Goal: Information Seeking & Learning: Find specific page/section

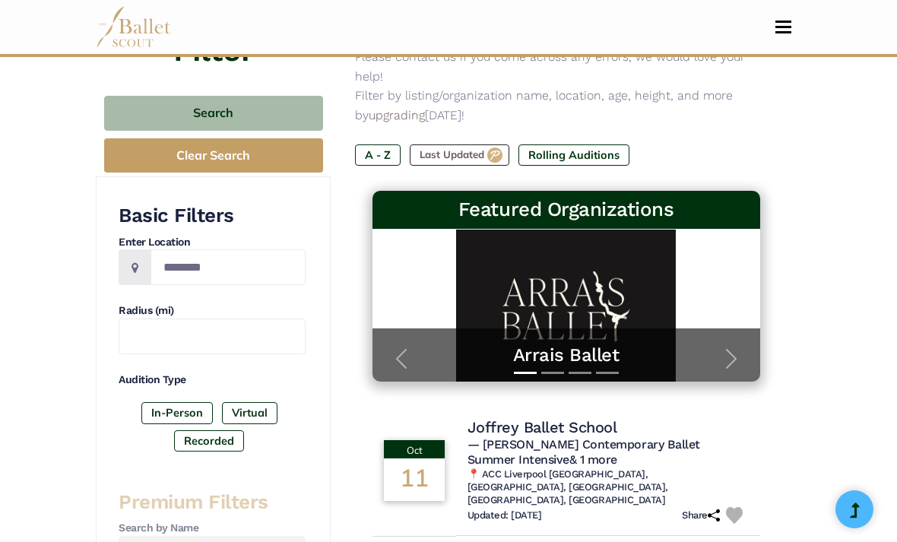
scroll to position [173, 0]
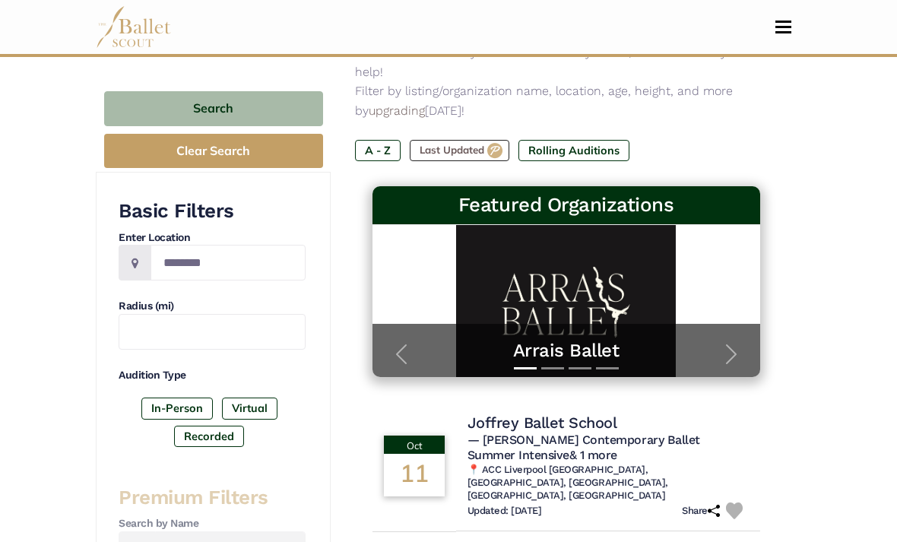
click at [735, 342] on span "button" at bounding box center [731, 354] width 24 height 24
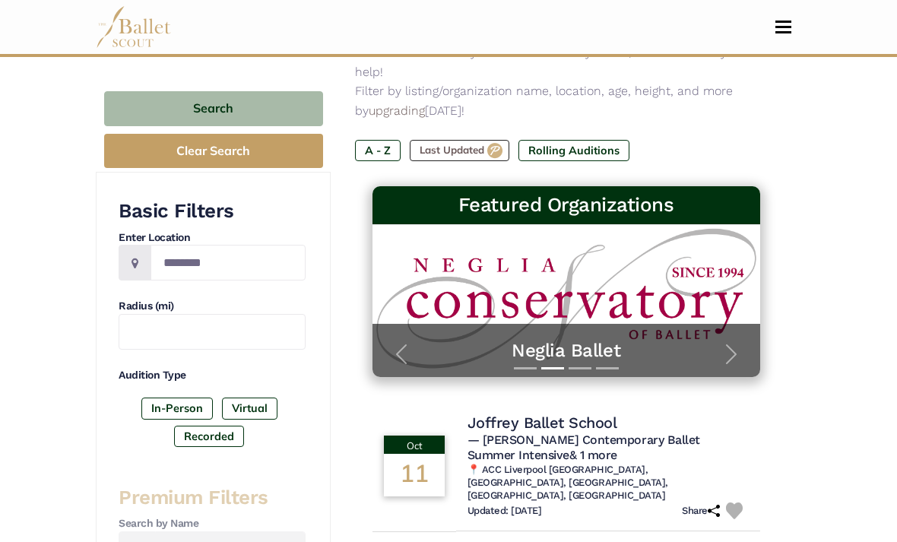
click at [421, 332] on button "Previous" at bounding box center [402, 355] width 59 height 46
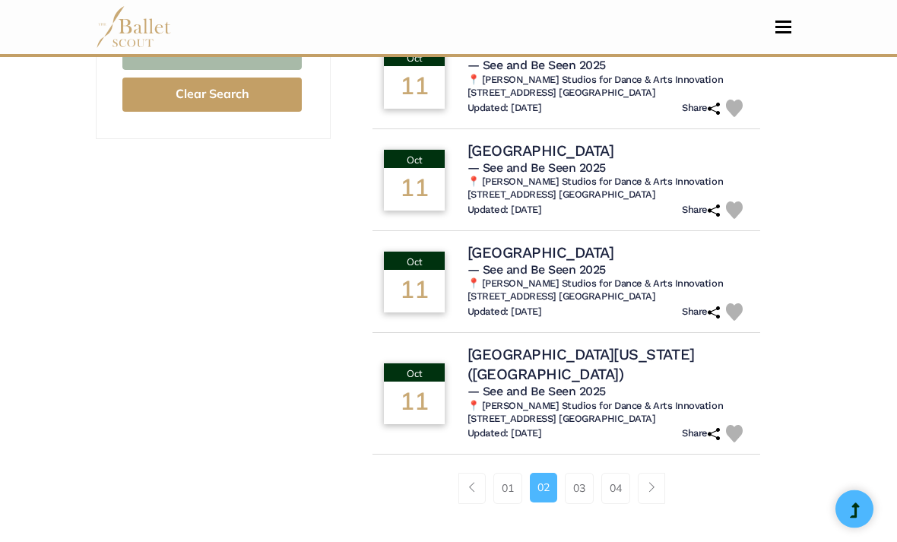
scroll to position [1118, 0]
click at [583, 472] on link "03" at bounding box center [579, 487] width 29 height 30
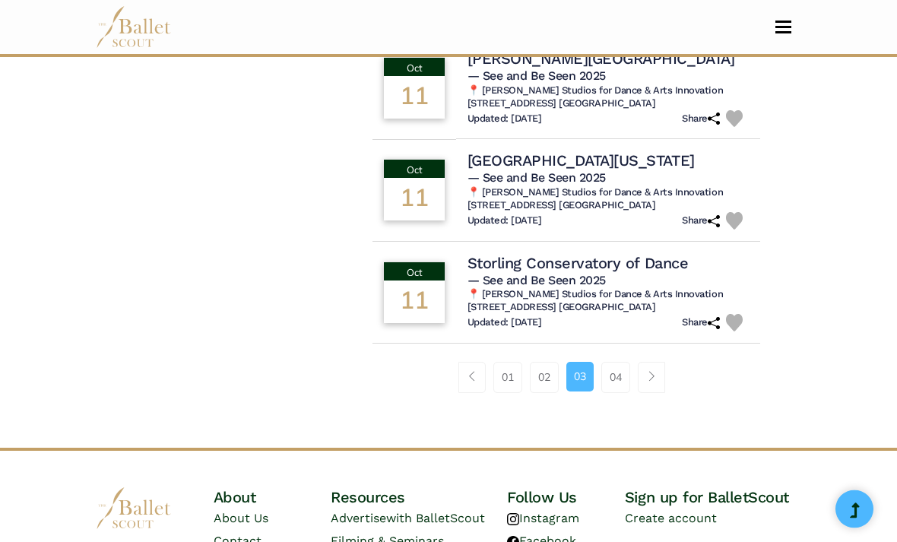
scroll to position [1208, 0]
click at [621, 362] on link "04" at bounding box center [616, 377] width 29 height 30
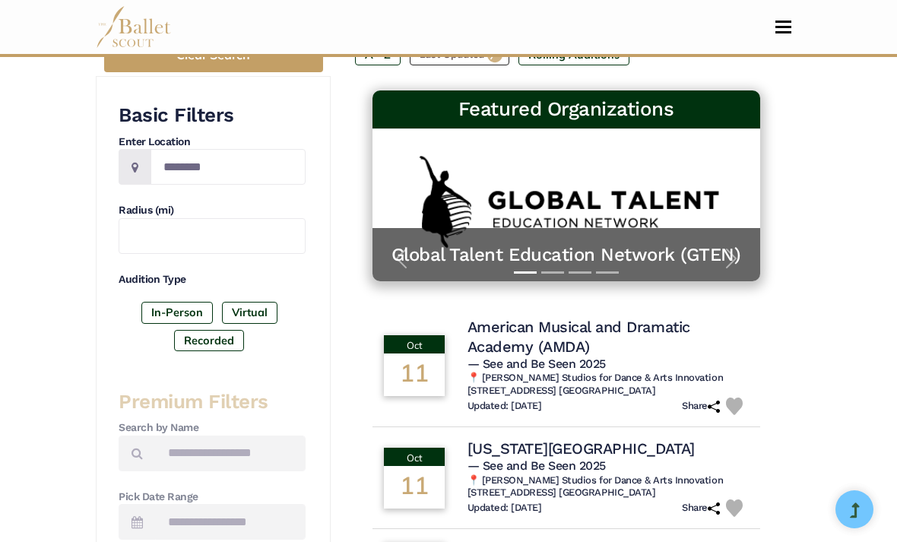
scroll to position [203, 0]
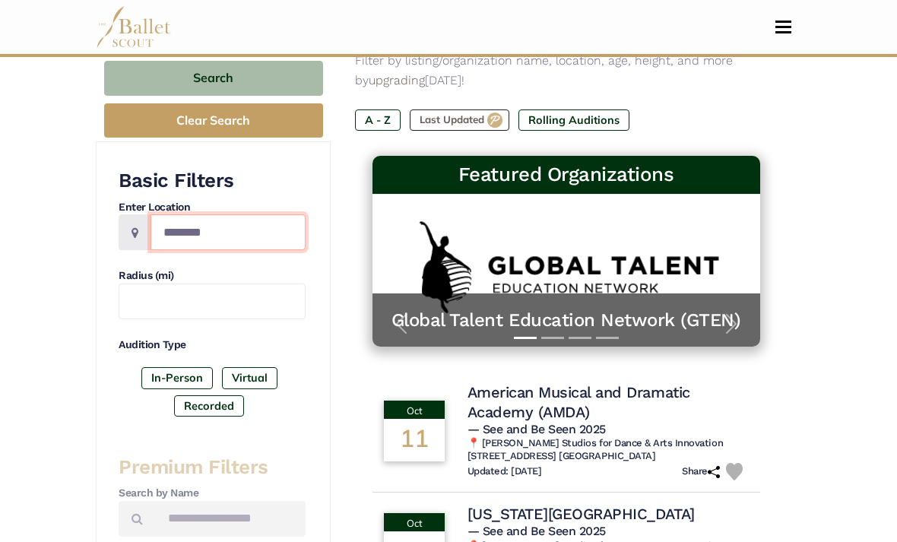
click at [218, 215] on input "Location" at bounding box center [228, 232] width 155 height 36
type input "*******"
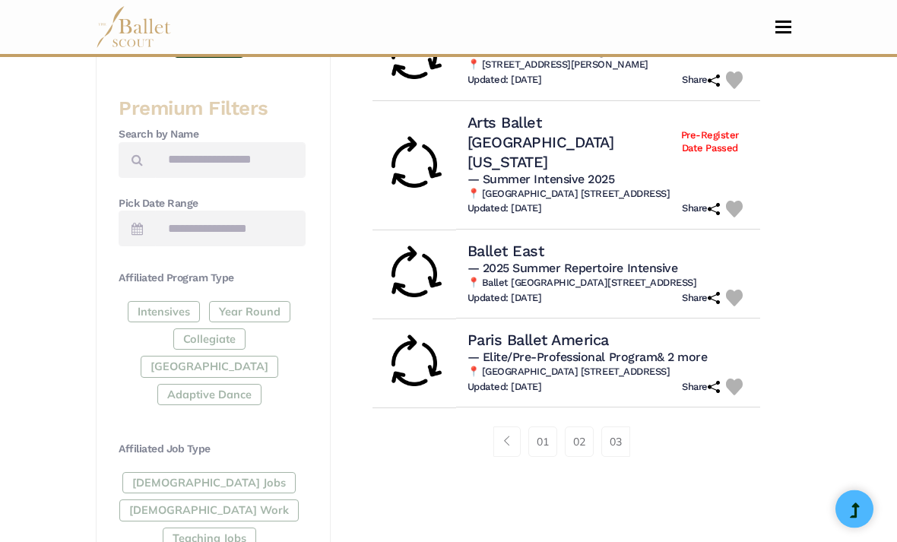
scroll to position [562, 0]
click at [584, 440] on link "02" at bounding box center [579, 442] width 29 height 30
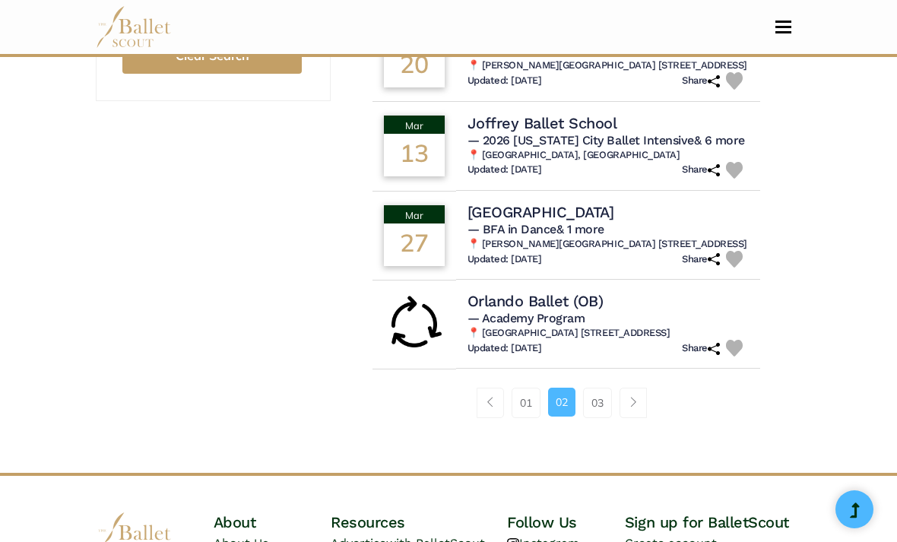
scroll to position [1156, 0]
click at [723, 369] on div "01 02 03" at bounding box center [566, 408] width 422 height 79
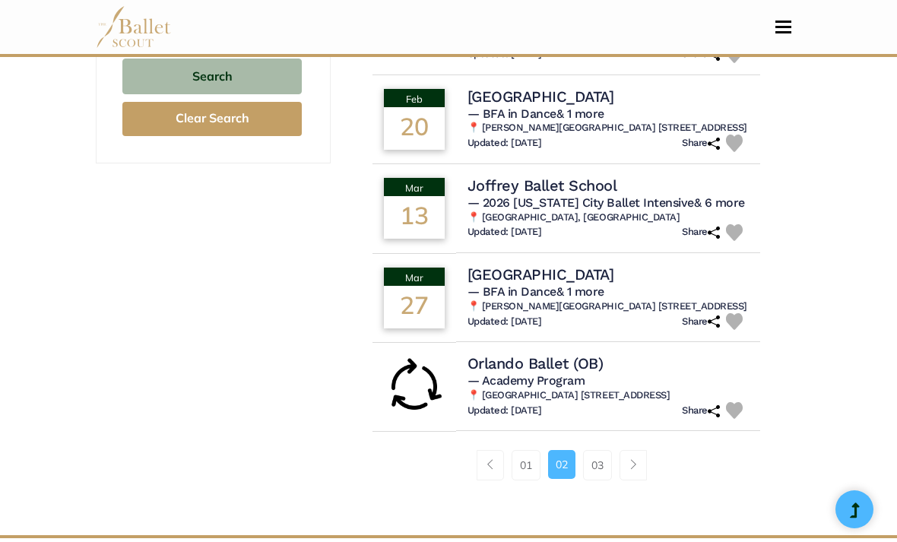
scroll to position [1091, 0]
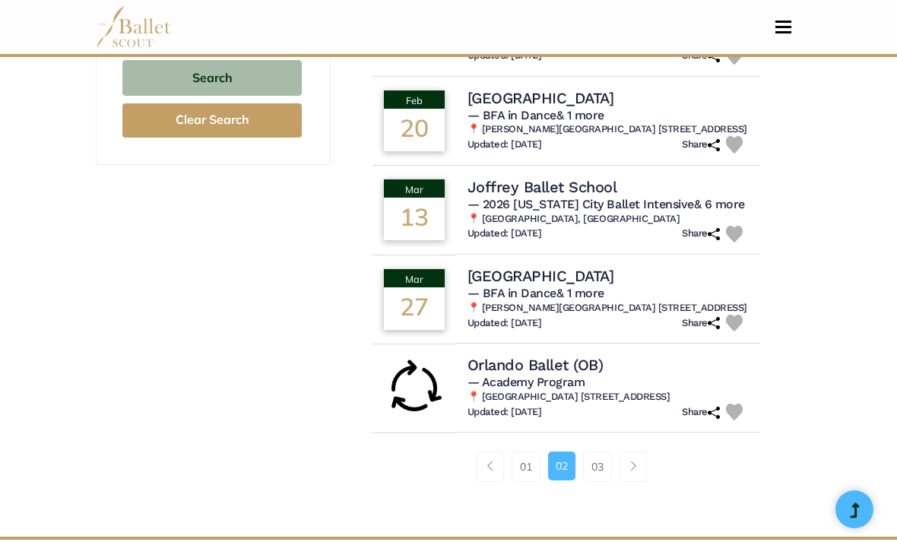
click at [596, 452] on link "03" at bounding box center [597, 467] width 29 height 30
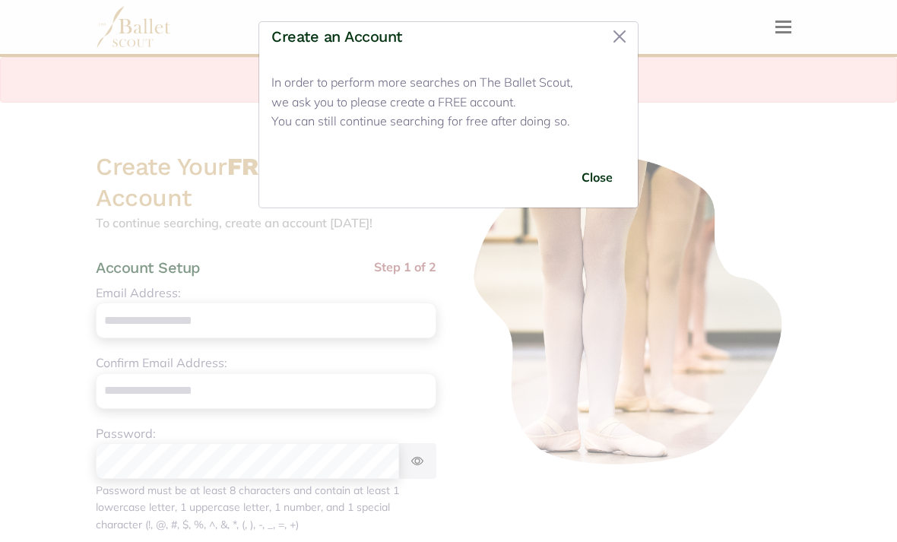
click at [627, 40] on button "Close" at bounding box center [620, 36] width 24 height 24
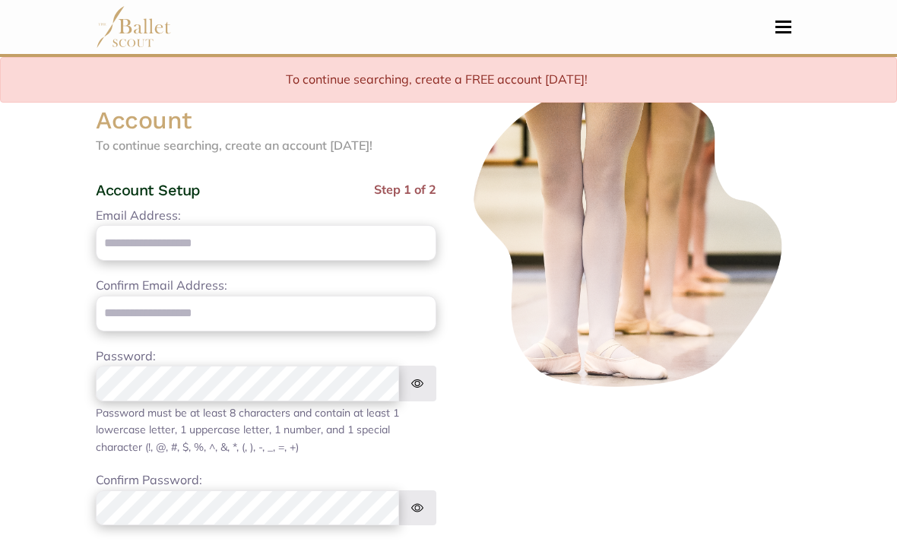
scroll to position [45, 0]
